Goal: Task Accomplishment & Management: Use online tool/utility

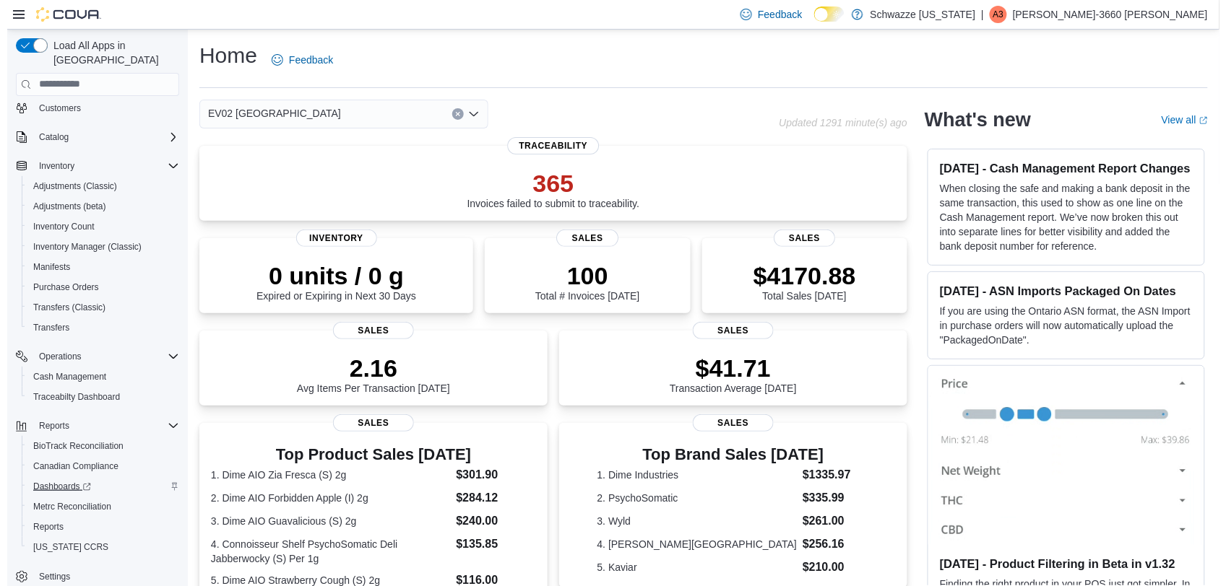
scroll to position [66, 0]
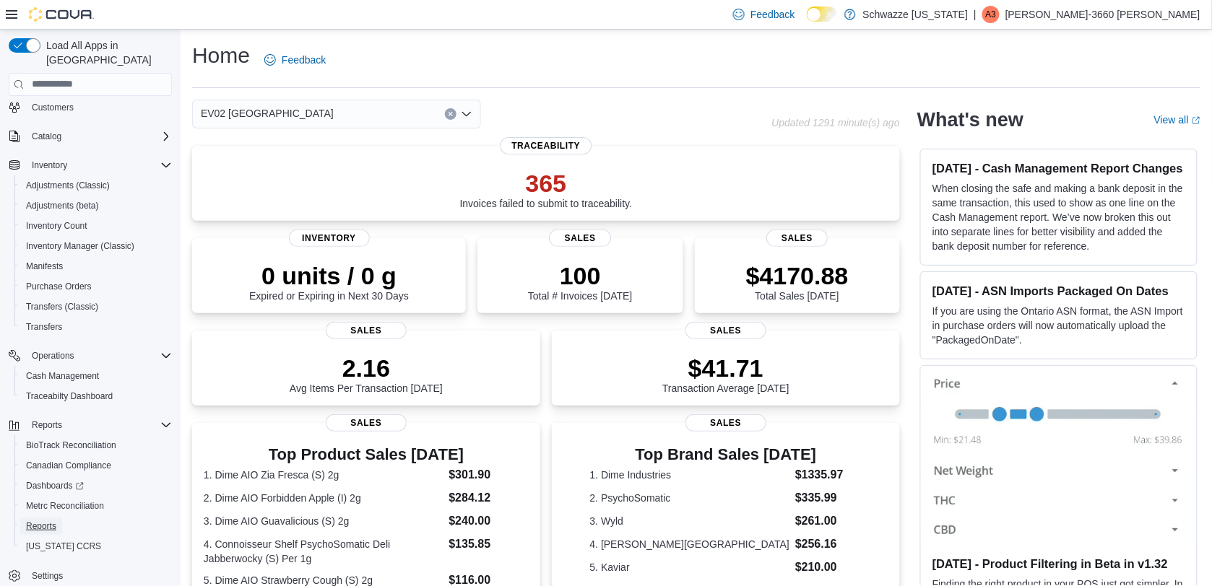
drag, startPoint x: 46, startPoint y: 504, endPoint x: 354, endPoint y: 4, distance: 587.9
click at [46, 521] on span "Reports" at bounding box center [41, 527] width 30 height 12
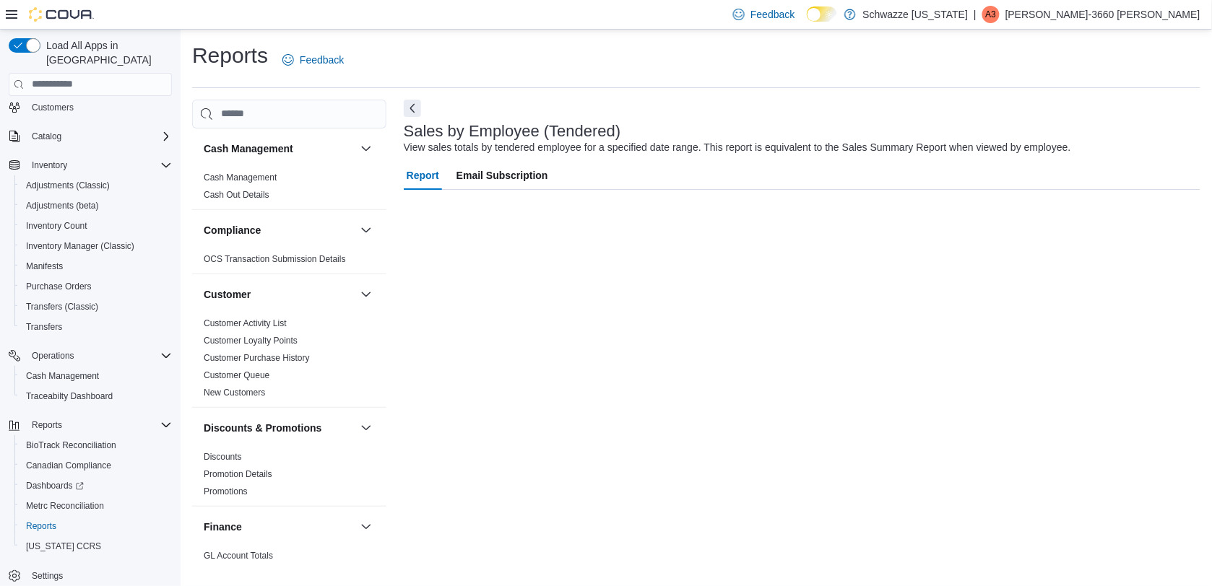
scroll to position [66, 0]
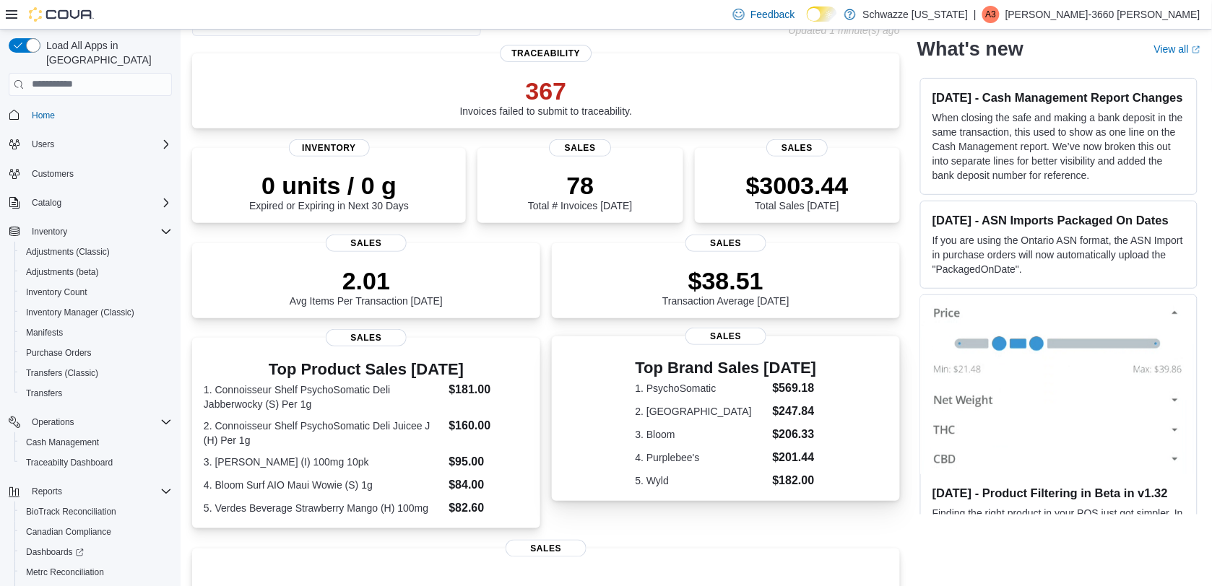
scroll to position [72, 0]
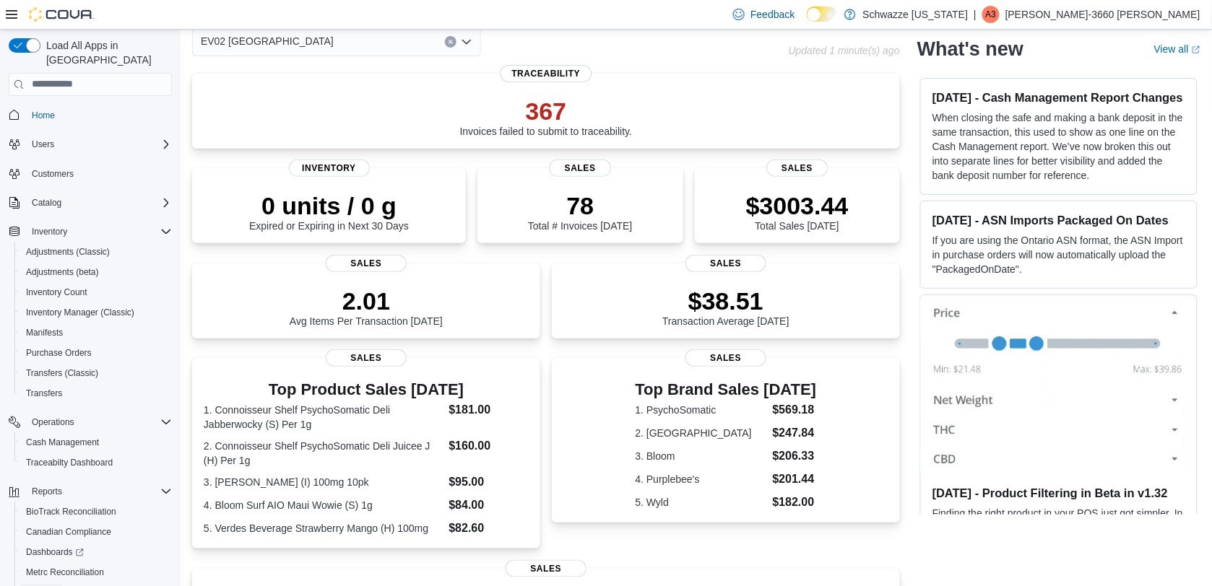
click at [34, 586] on span "Reports" at bounding box center [41, 593] width 30 height 12
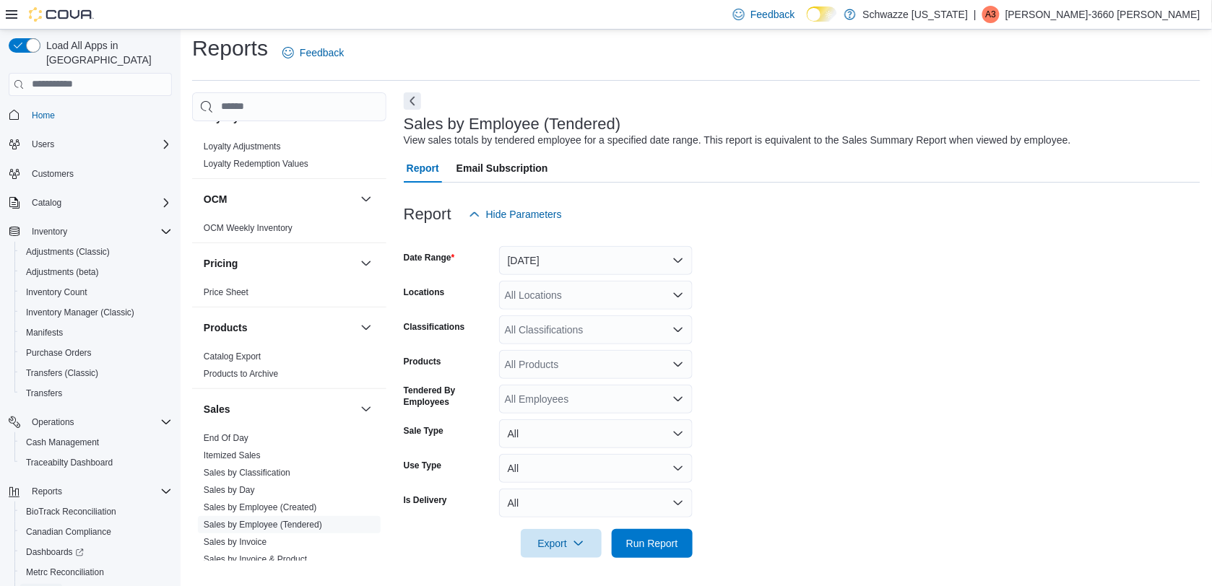
scroll to position [740, 0]
click at [231, 431] on span "End Of Day" at bounding box center [289, 436] width 183 height 17
click at [233, 439] on link "End Of Day" at bounding box center [226, 437] width 45 height 10
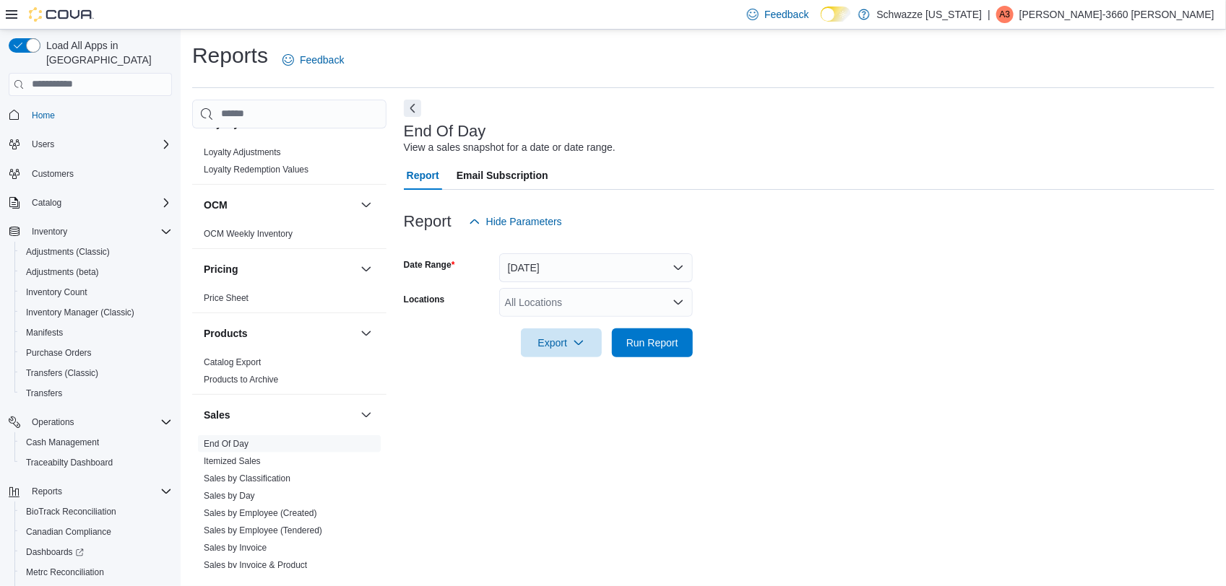
click at [591, 315] on div "All Locations" at bounding box center [596, 302] width 194 height 29
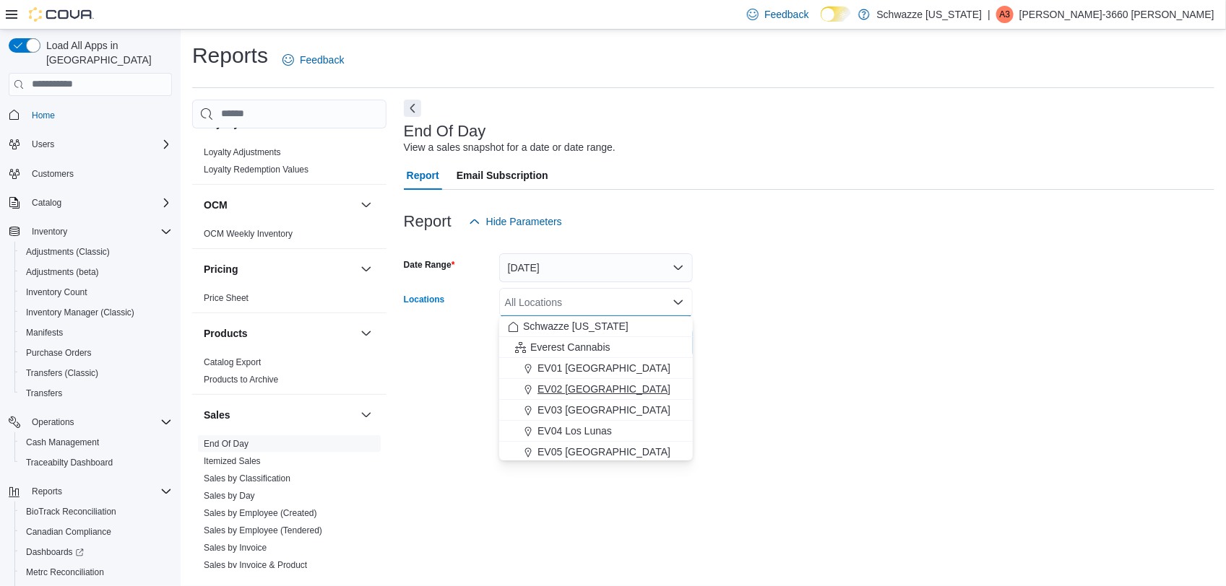
click at [576, 386] on span "EV02 [GEOGRAPHIC_DATA]" at bounding box center [603, 389] width 133 height 14
click at [576, 386] on span "EV03 West Central" at bounding box center [603, 389] width 133 height 14
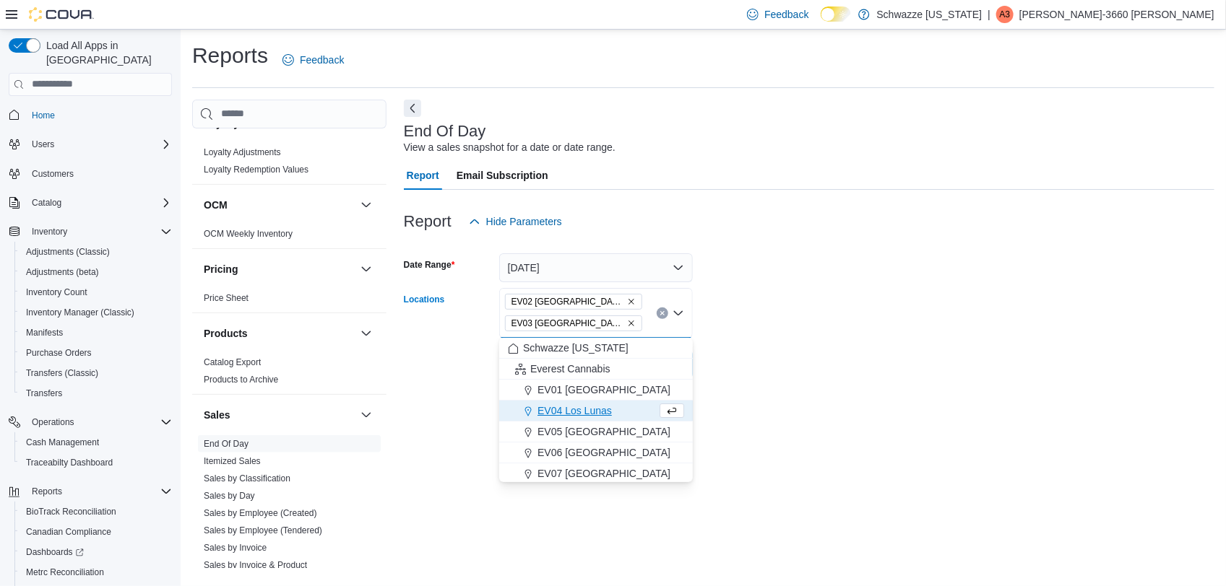
click at [627, 322] on icon "Remove EV03 West Central from selection in this group" at bounding box center [631, 323] width 9 height 9
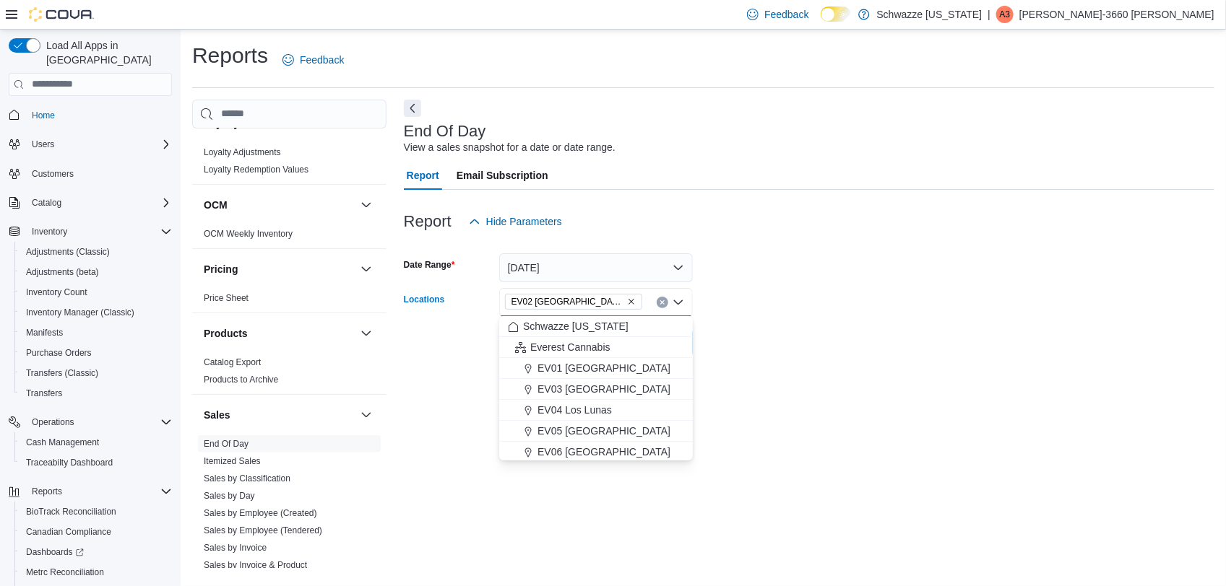
click at [805, 339] on form "Date Range Today Locations EV02 Far NE Heights Combo box. Selected. EV02 Far NE…" at bounding box center [809, 296] width 810 height 121
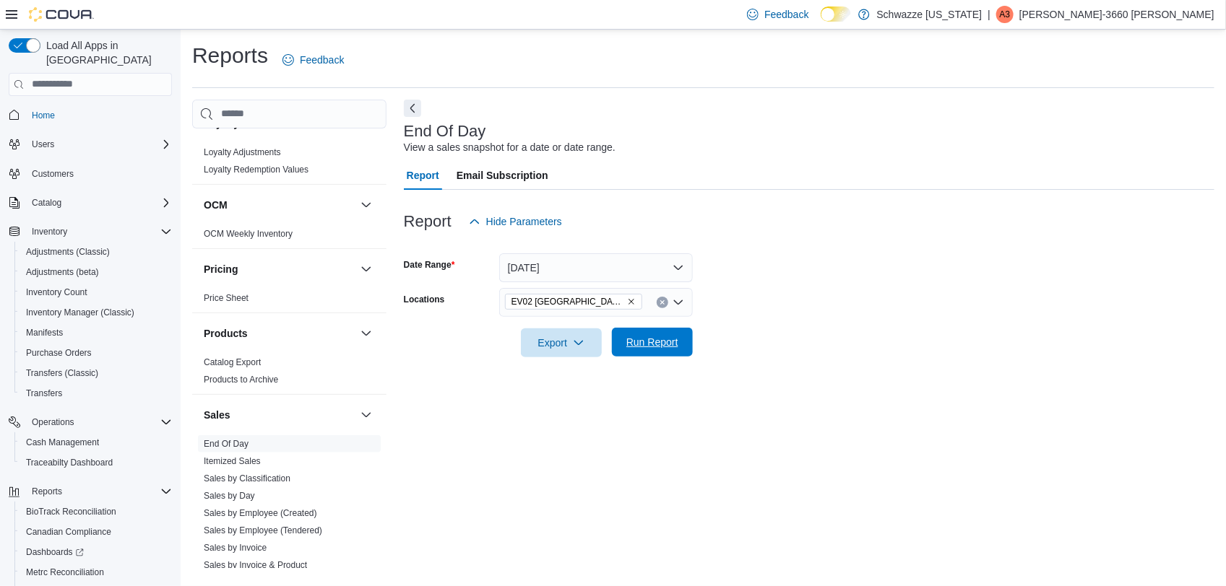
click at [651, 352] on span "Run Report" at bounding box center [652, 342] width 64 height 29
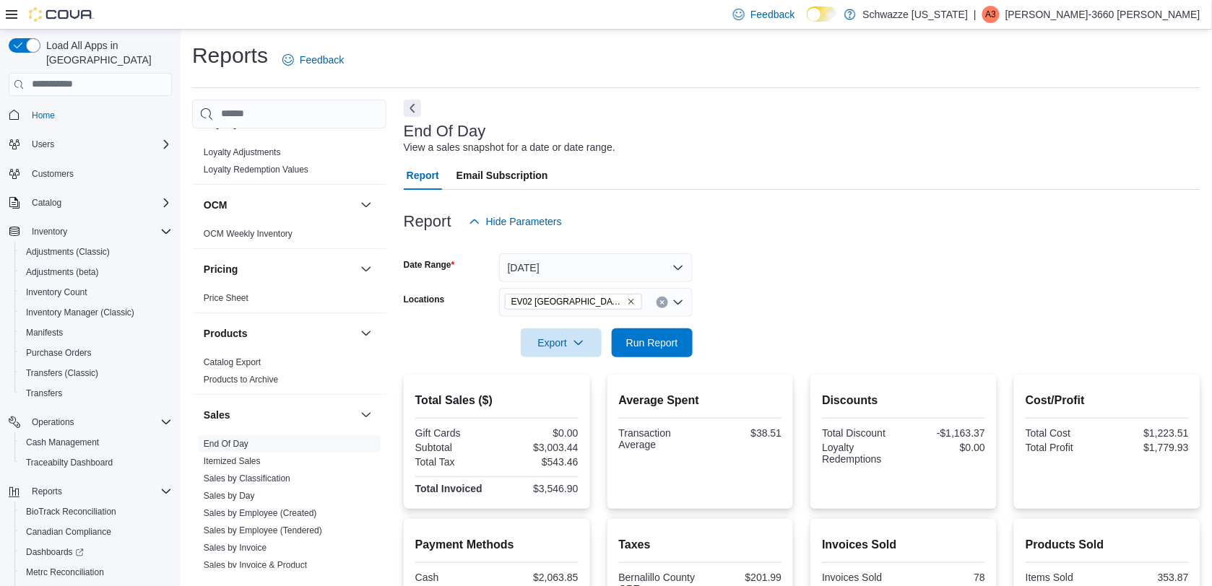
scroll to position [331, 0]
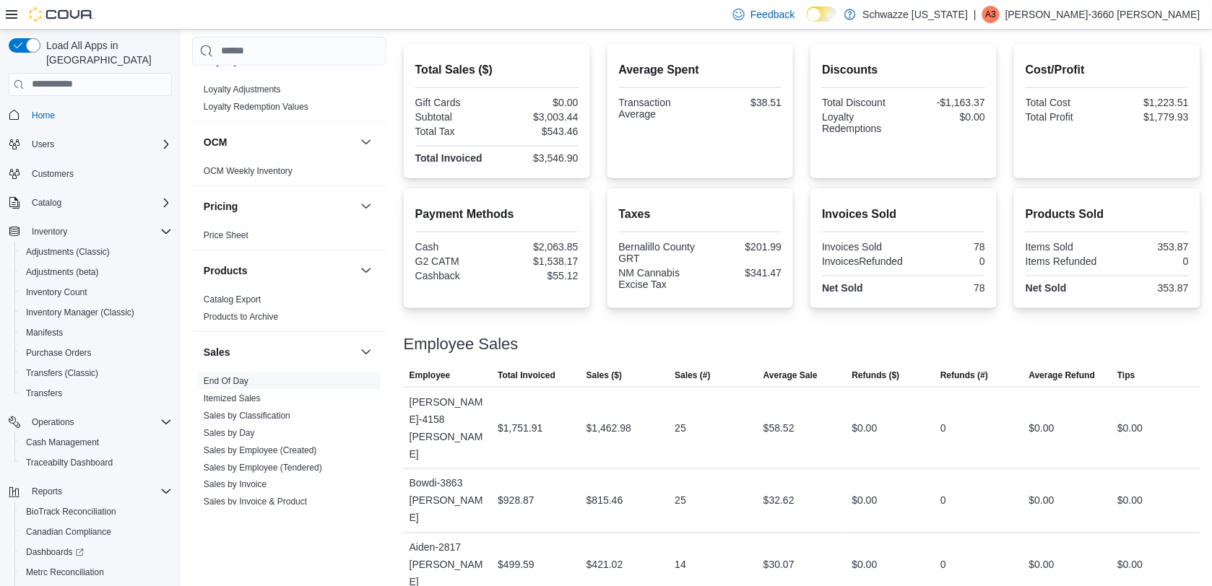
drag, startPoint x: 799, startPoint y: 547, endPoint x: 777, endPoint y: 549, distance: 21.7
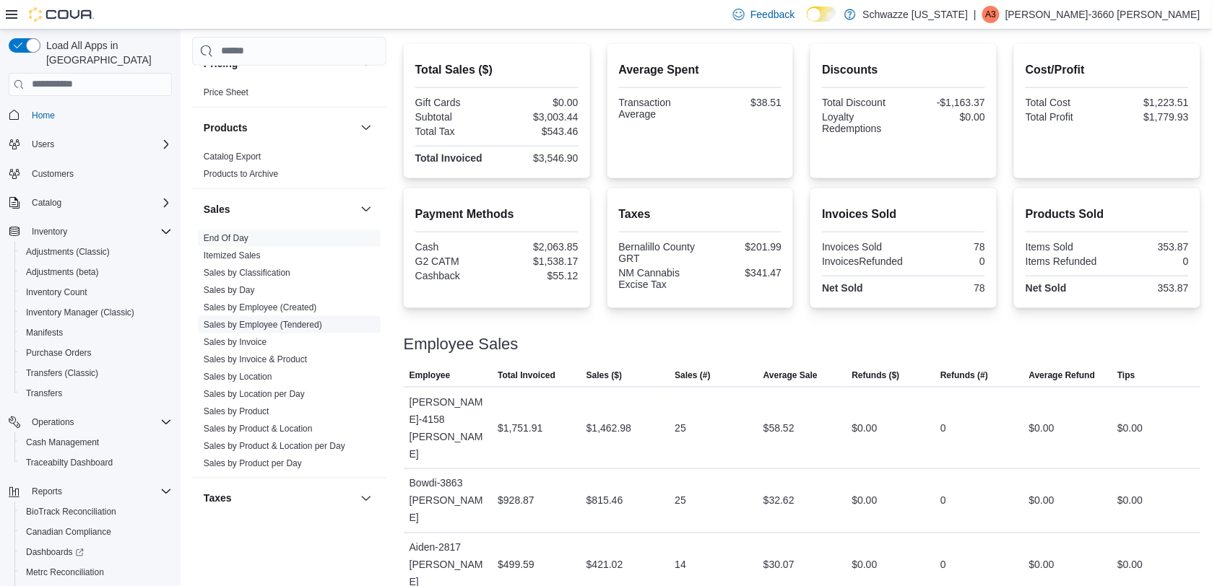
scroll to position [885, 0]
click at [251, 376] on link "Sales by Location" at bounding box center [238, 375] width 69 height 10
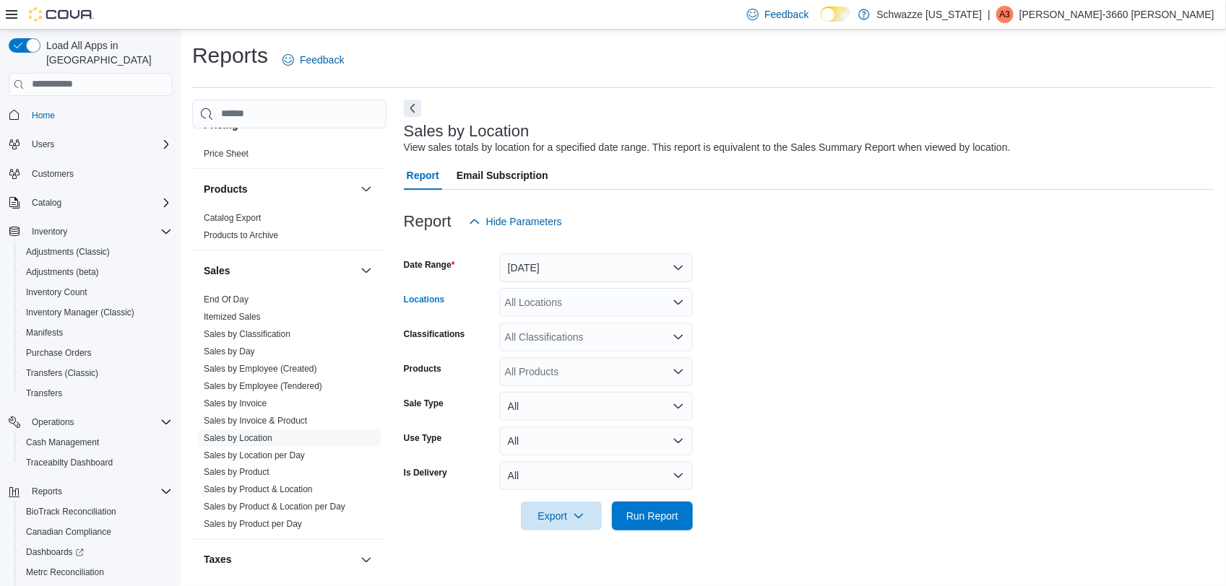
click at [677, 300] on icon "Open list of options" at bounding box center [678, 303] width 12 height 12
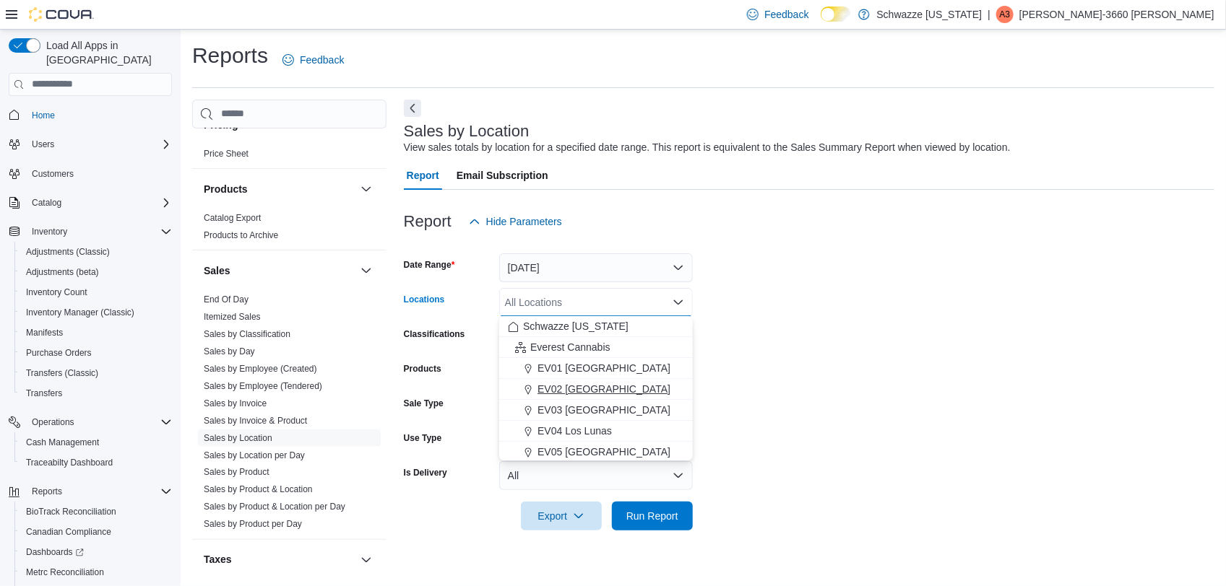
click at [583, 391] on span "EV02 [GEOGRAPHIC_DATA]" at bounding box center [603, 389] width 133 height 14
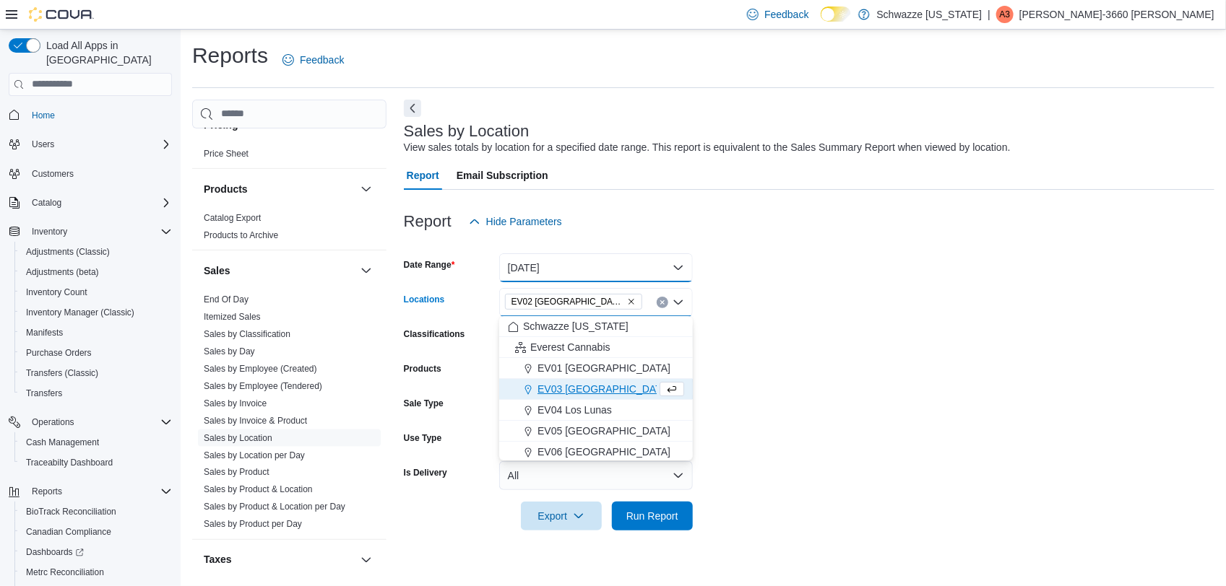
click at [668, 273] on button "[DATE]" at bounding box center [596, 268] width 194 height 29
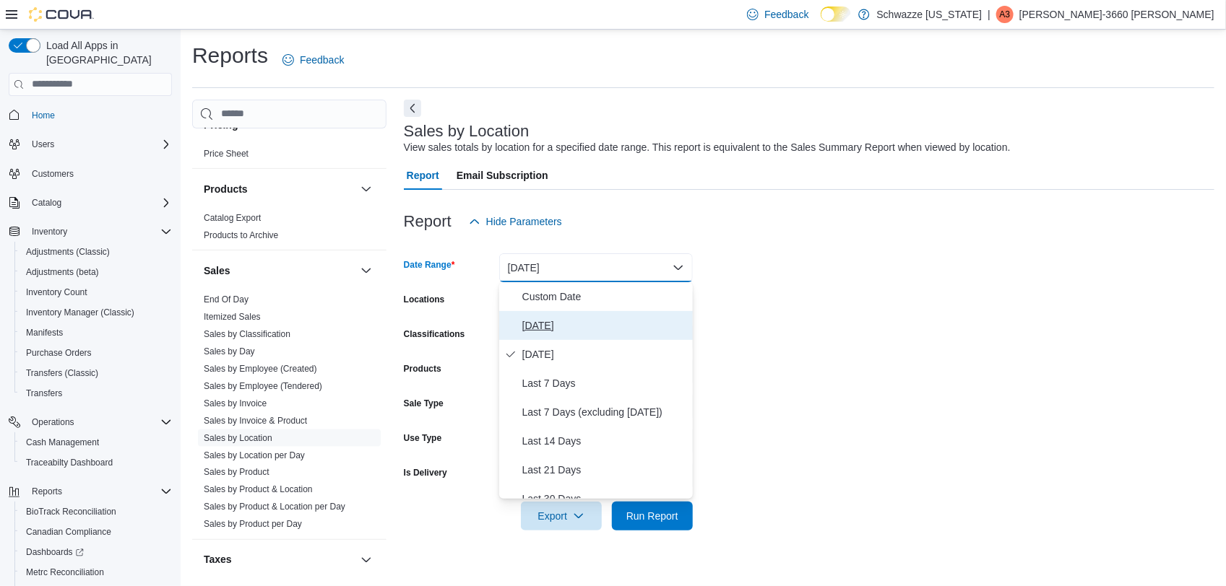
click at [525, 327] on span "Today" at bounding box center [604, 325] width 165 height 17
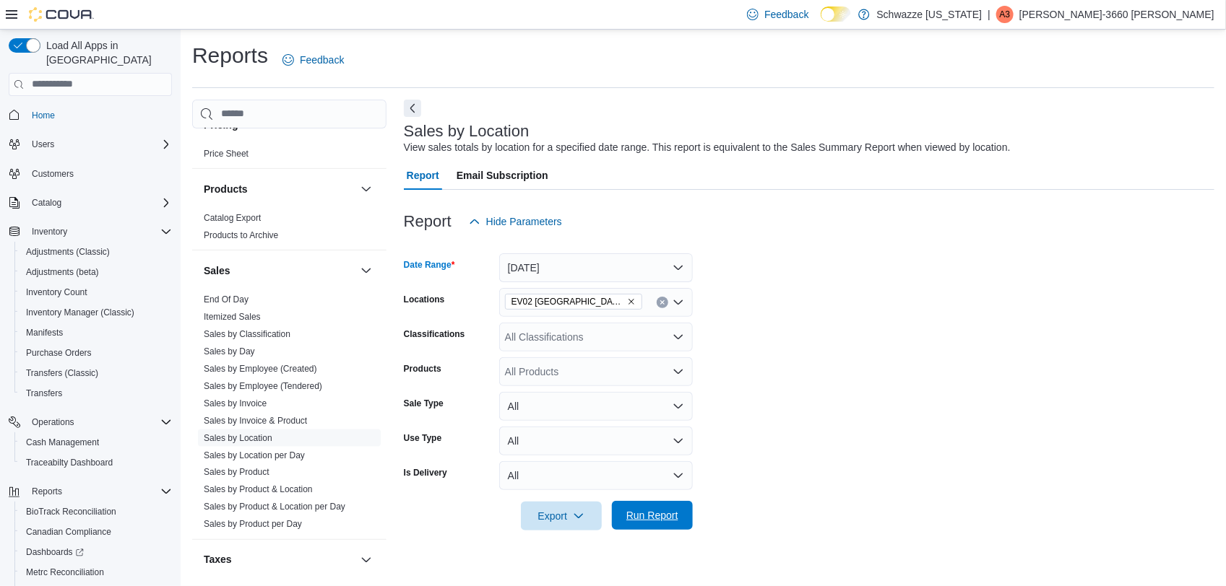
click at [648, 513] on span "Run Report" at bounding box center [652, 515] width 52 height 14
